Goal: Task Accomplishment & Management: Complete application form

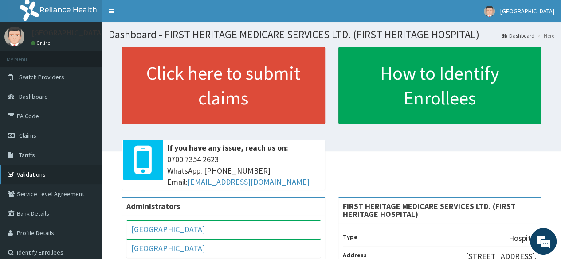
click at [37, 176] on link "Validations" at bounding box center [51, 175] width 102 height 20
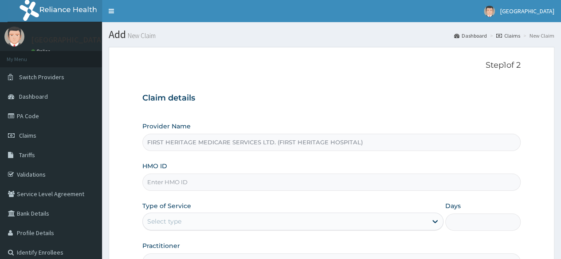
drag, startPoint x: 0, startPoint y: 0, endPoint x: 193, endPoint y: 180, distance: 263.5
click at [193, 180] on input "HMO ID" at bounding box center [331, 182] width 378 height 17
type input "ECS/10010/A"
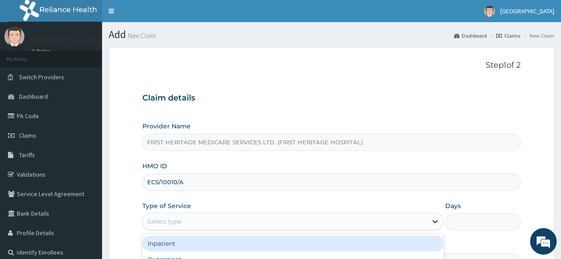
click at [188, 220] on div "Select type" at bounding box center [285, 222] width 284 height 14
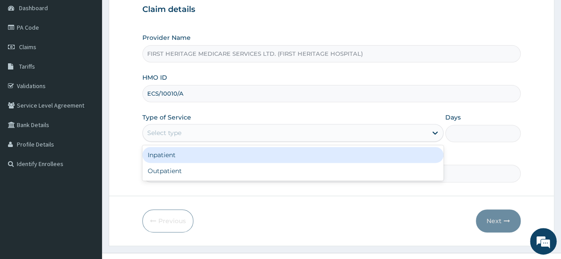
scroll to position [103, 0]
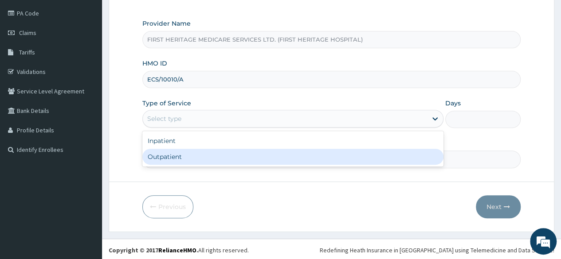
click at [191, 158] on div "Outpatient" at bounding box center [292, 157] width 301 height 16
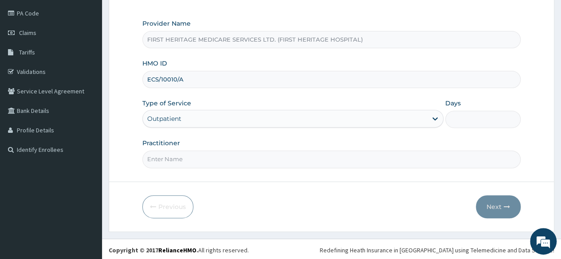
type input "1"
click at [192, 156] on input "Practitioner" at bounding box center [331, 159] width 378 height 17
type input "DR LUKE ONWE"
click at [488, 204] on button "Next" at bounding box center [498, 207] width 45 height 23
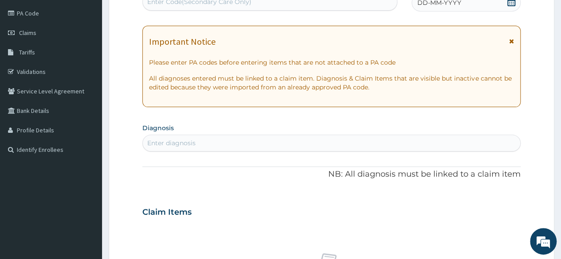
click at [509, 1] on icon at bounding box center [511, 1] width 8 height 9
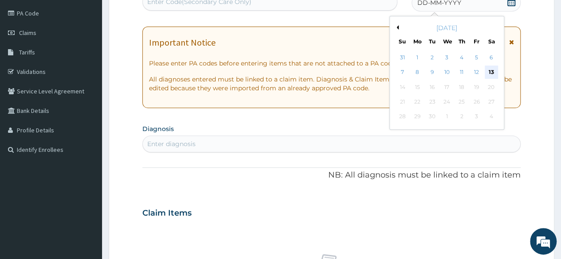
click at [491, 70] on div "13" at bounding box center [490, 72] width 13 height 13
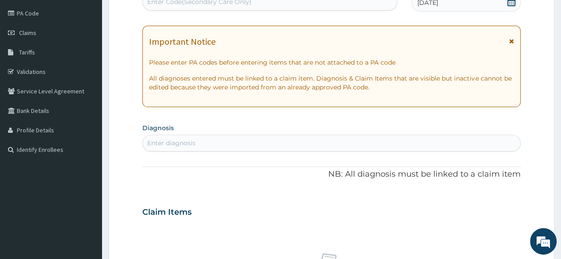
click at [204, 143] on div "Enter diagnosis" at bounding box center [331, 143] width 377 height 14
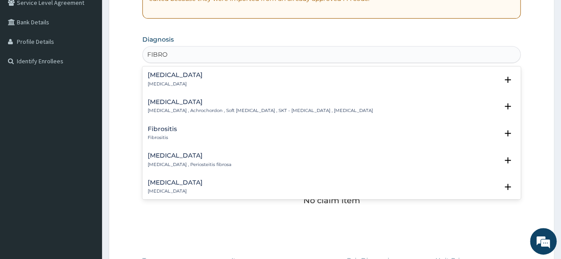
type input "FIBROA"
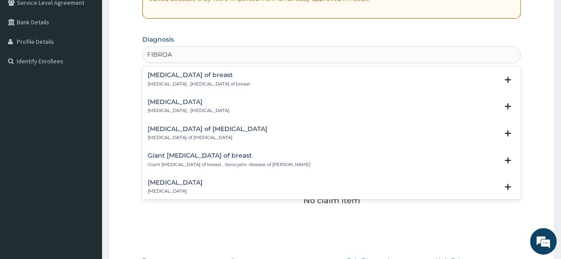
click at [176, 77] on h4 "Fibroadenoma of breast" at bounding box center [199, 75] width 102 height 7
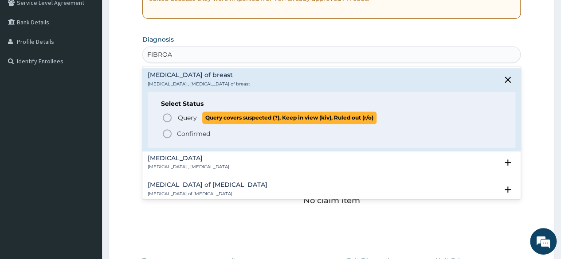
click at [189, 116] on span "Query" at bounding box center [187, 118] width 19 height 9
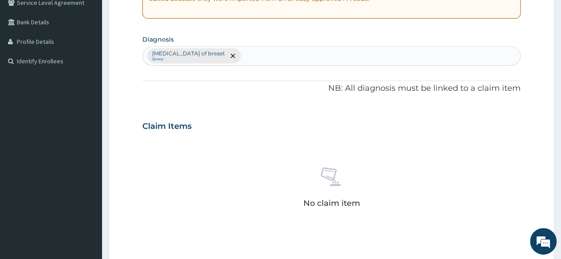
scroll to position [369, 0]
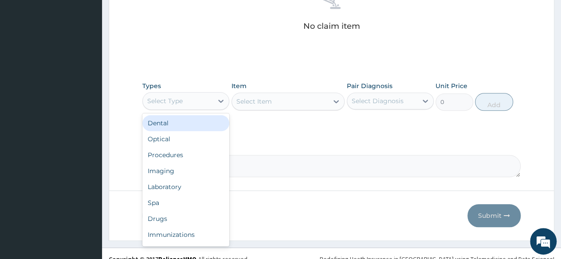
click at [173, 102] on div "Select Type" at bounding box center [164, 101] width 35 height 9
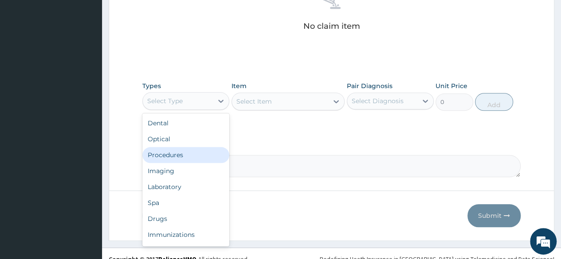
click at [173, 156] on div "Procedures" at bounding box center [185, 155] width 87 height 16
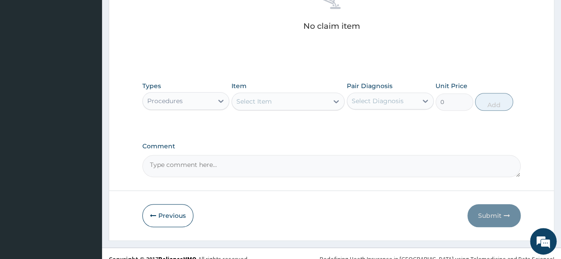
click at [250, 102] on div "Select Item" at bounding box center [253, 101] width 35 height 9
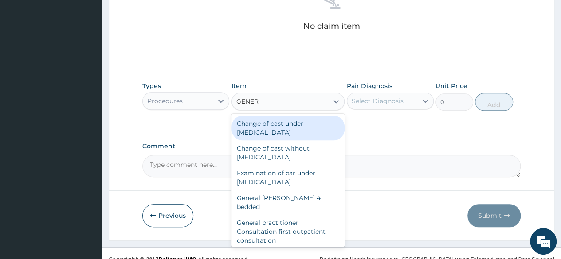
type input "GENERA"
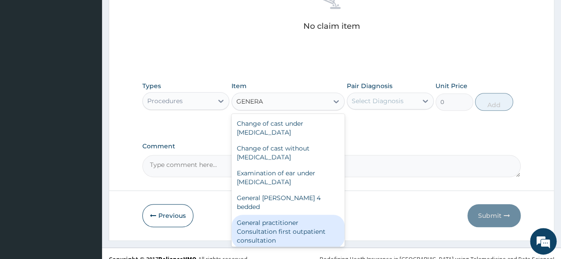
click at [268, 220] on div "General practitioner Consultation first outpatient consultation" at bounding box center [288, 232] width 114 height 34
type input "3547.5"
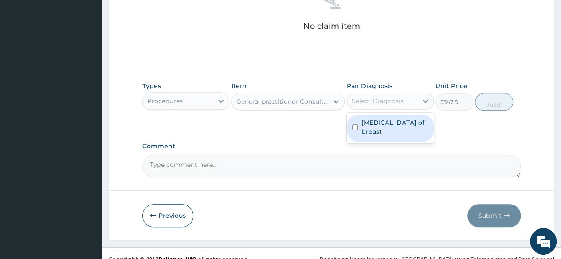
click at [369, 100] on div "Select Diagnosis" at bounding box center [378, 101] width 52 height 9
click at [370, 128] on label "Fibroadenoma of breast" at bounding box center [394, 127] width 67 height 18
checkbox input "true"
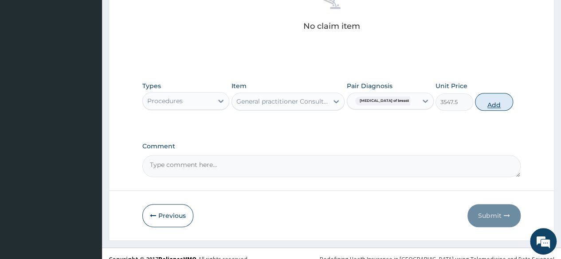
click at [488, 103] on button "Add" at bounding box center [494, 102] width 38 height 18
type input "0"
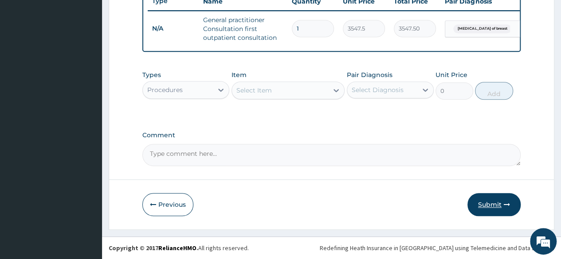
click at [485, 204] on button "Submit" at bounding box center [493, 204] width 53 height 23
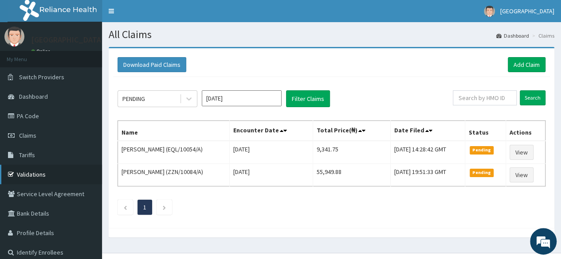
click at [28, 172] on link "Validations" at bounding box center [51, 175] width 102 height 20
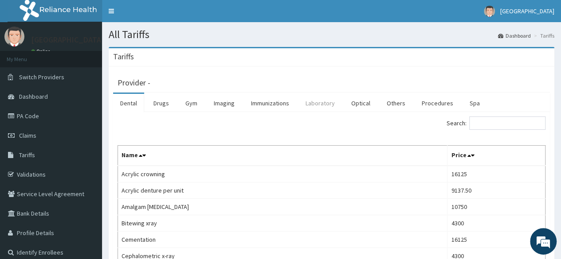
click at [313, 106] on link "Laboratory" at bounding box center [319, 103] width 43 height 19
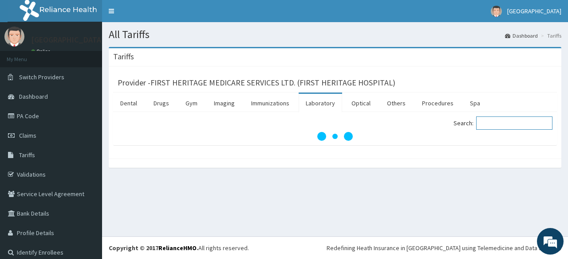
click at [499, 123] on input "Search:" at bounding box center [514, 123] width 76 height 13
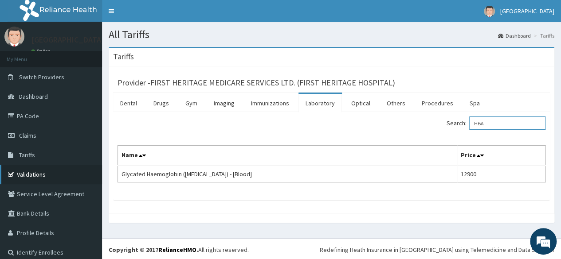
type input "HBA"
click at [35, 173] on link "Validations" at bounding box center [51, 175] width 102 height 20
